Goal: Information Seeking & Learning: Learn about a topic

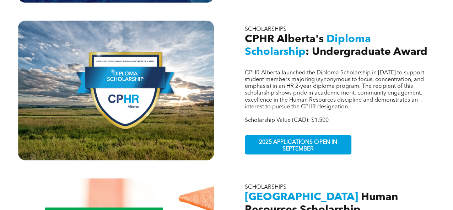
scroll to position [375, 0]
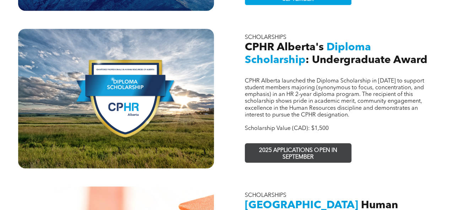
click at [269, 147] on span "2025 APPLICATIONS OPEN IN SEPTEMBER" at bounding box center [298, 154] width 104 height 21
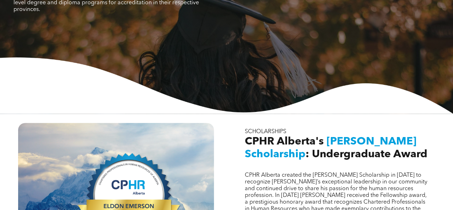
scroll to position [116, 0]
